Goal: Information Seeking & Learning: Learn about a topic

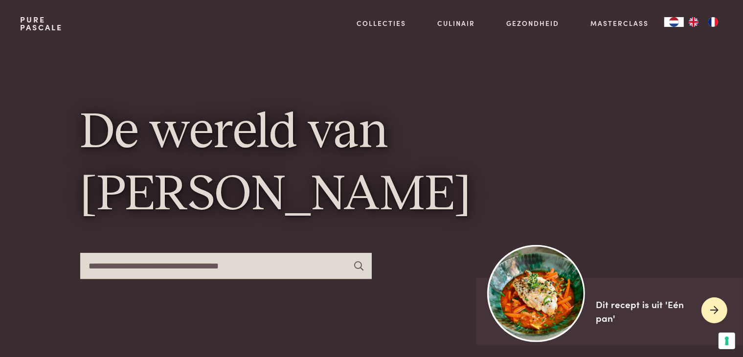
click at [553, 308] on img at bounding box center [536, 293] width 97 height 97
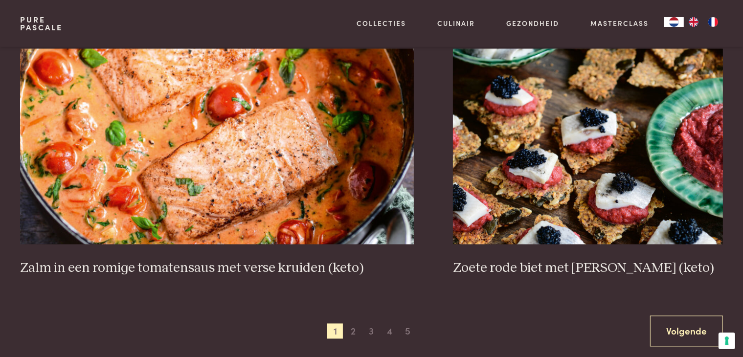
scroll to position [1762, 0]
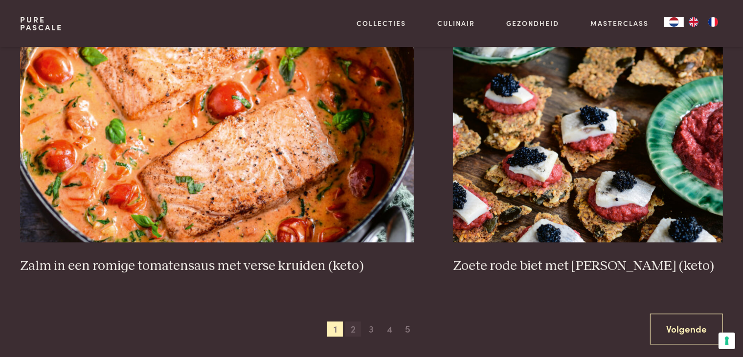
click at [350, 328] on span "2" at bounding box center [353, 330] width 16 height 16
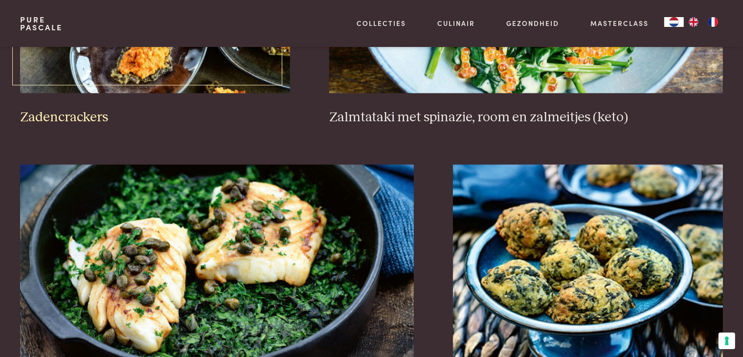
scroll to position [1790, 0]
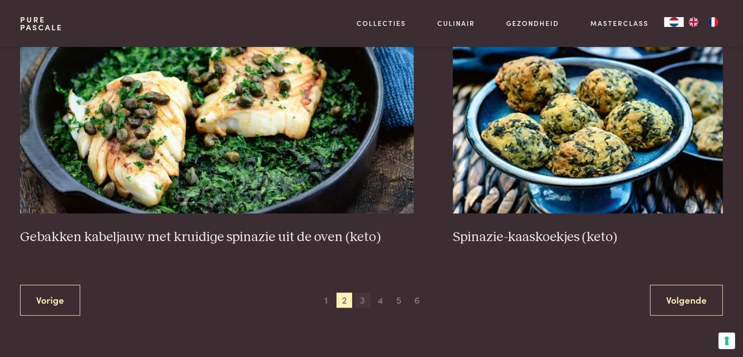
click at [358, 303] on span "3" at bounding box center [363, 301] width 16 height 16
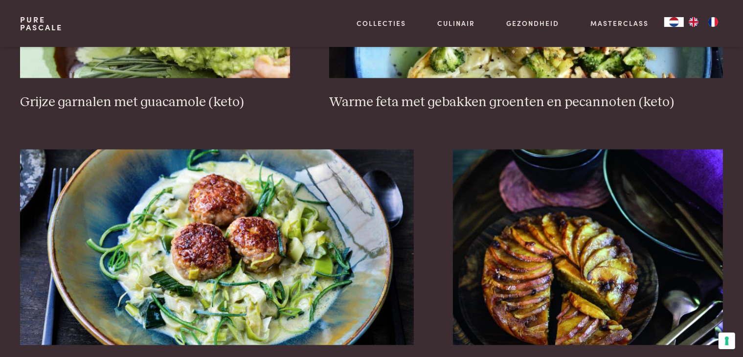
scroll to position [1790, 0]
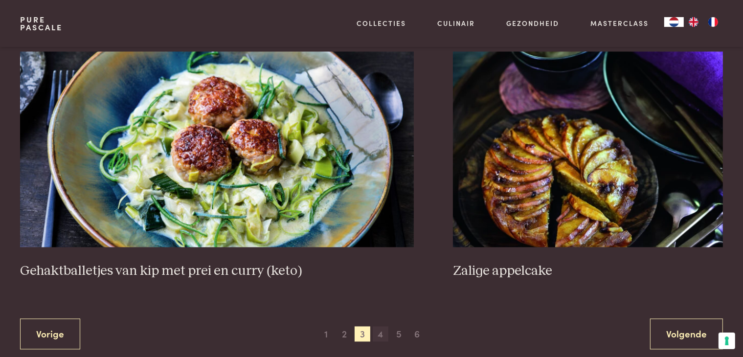
click at [382, 339] on span "4" at bounding box center [381, 335] width 16 height 16
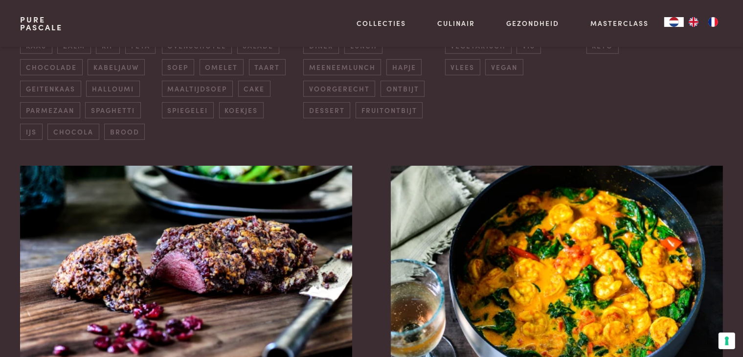
scroll to position [371, 0]
